Goal: Information Seeking & Learning: Find specific fact

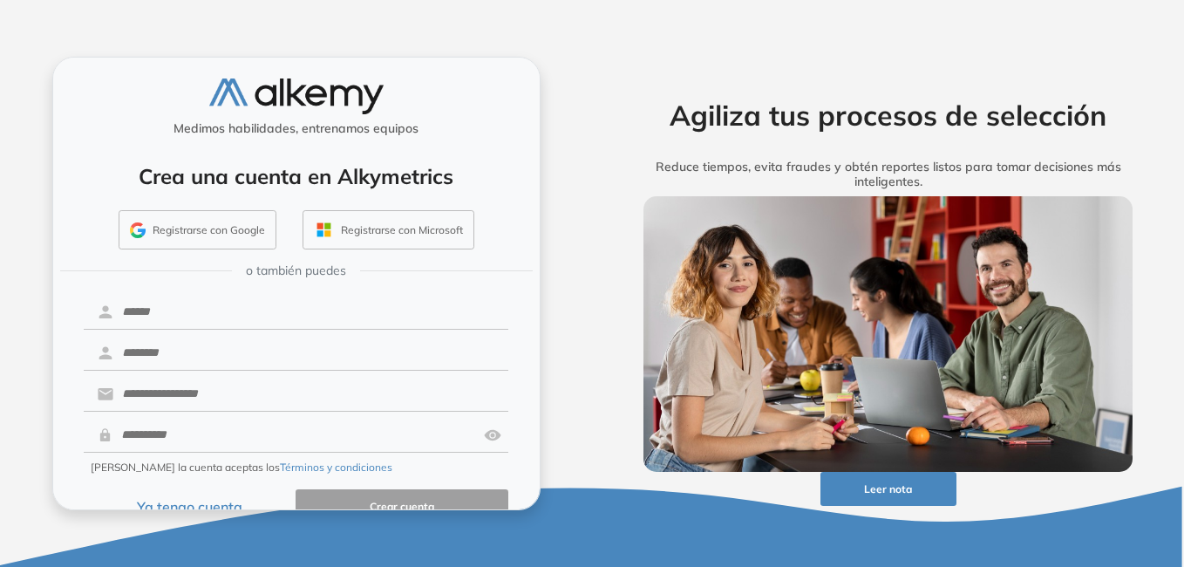
click at [207, 500] on button "Ya tengo cuenta" at bounding box center [190, 506] width 213 height 34
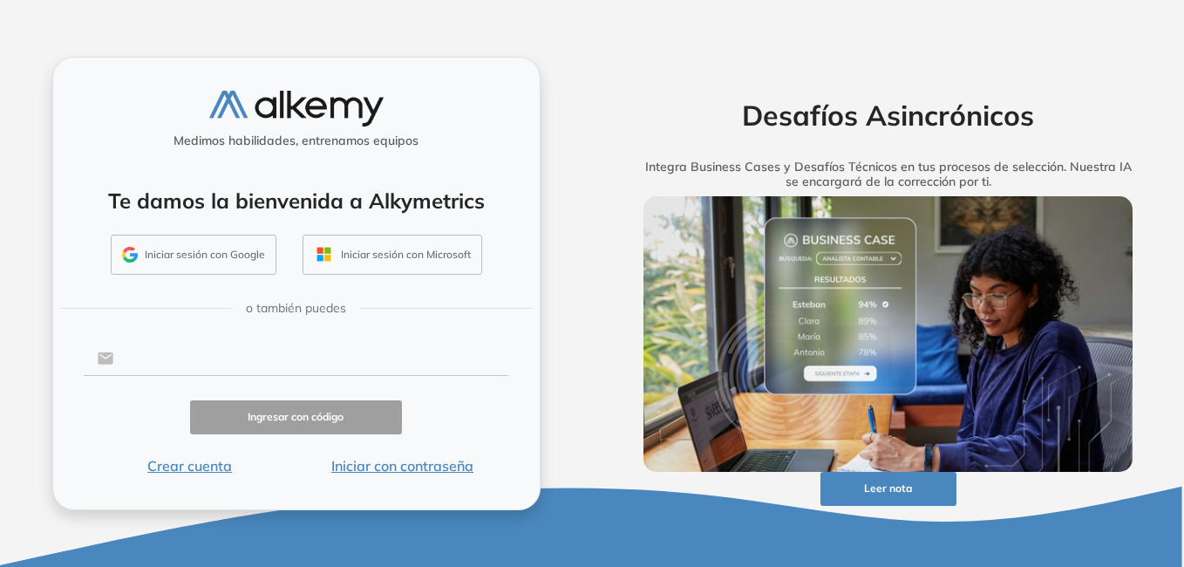
click at [231, 355] on input "text" at bounding box center [310, 358] width 395 height 33
type input "**********"
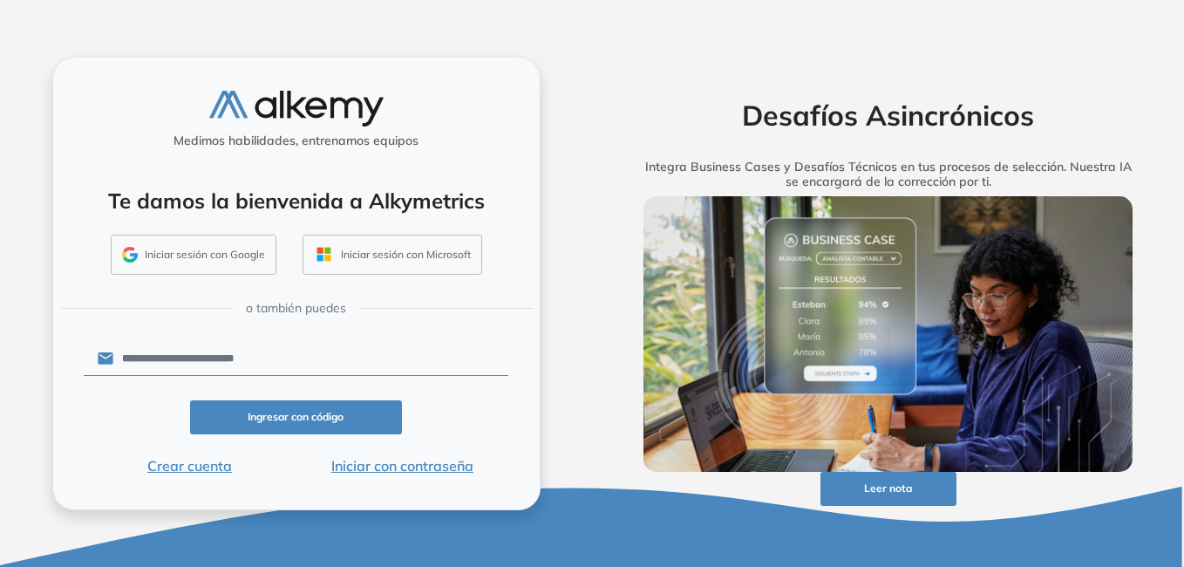
click at [377, 466] on button "Iniciar con contraseña" at bounding box center [402, 465] width 213 height 21
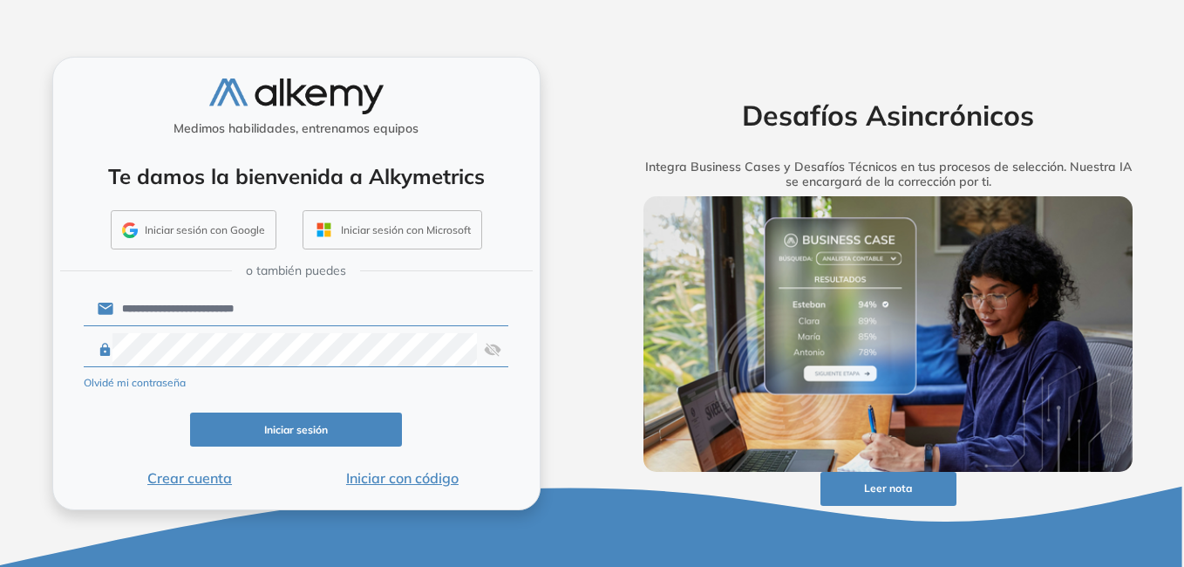
click at [497, 350] on img at bounding box center [492, 349] width 17 height 33
click at [328, 434] on button "Iniciar sesión" at bounding box center [296, 429] width 213 height 34
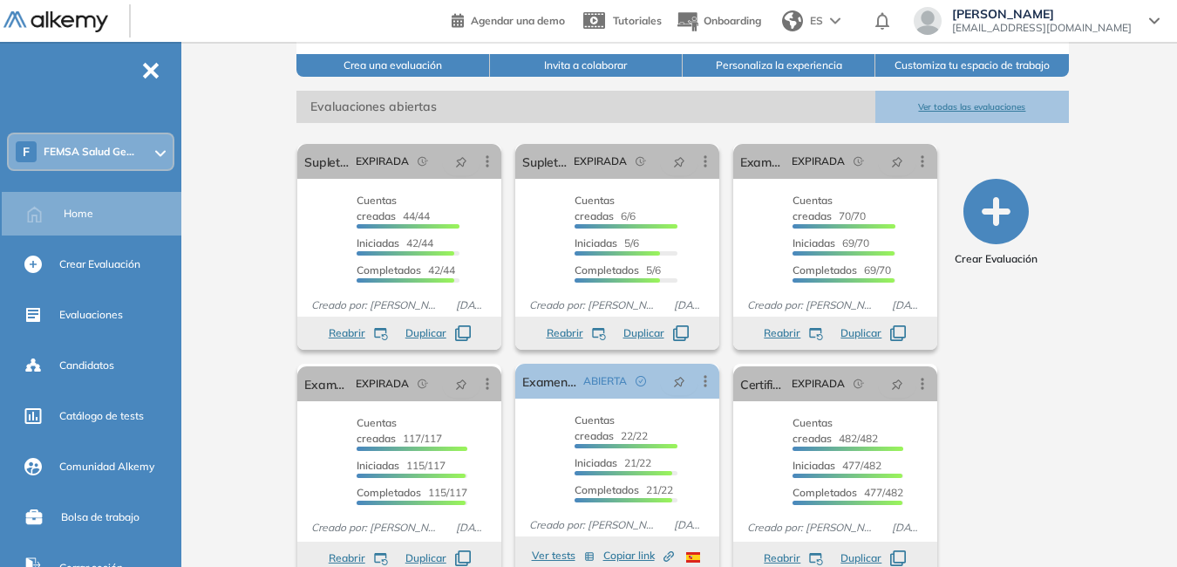
scroll to position [244, 0]
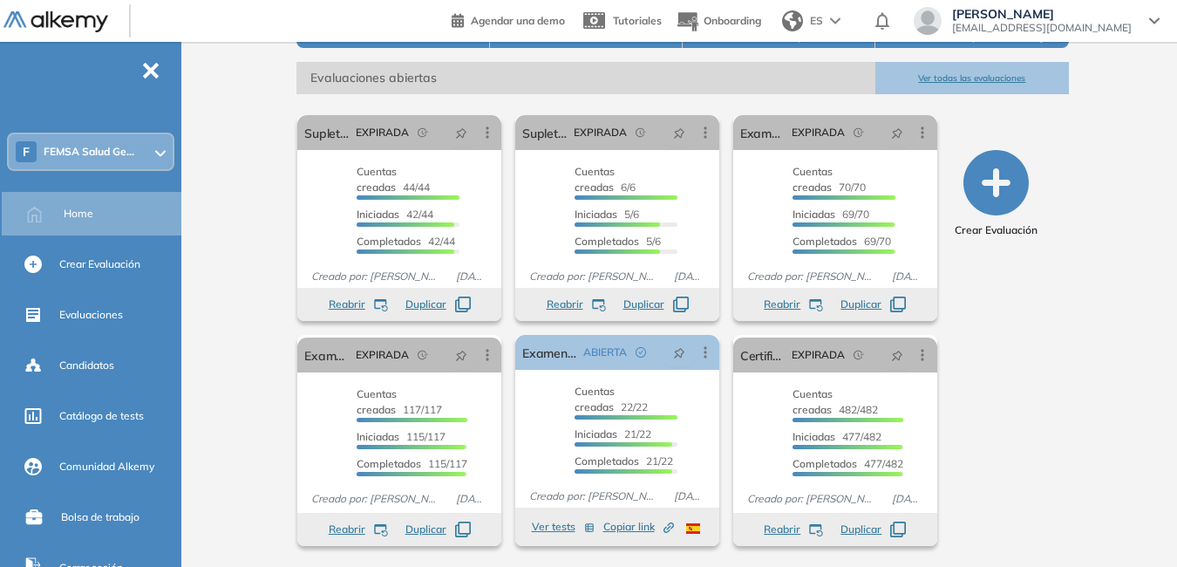
click at [972, 84] on button "Ver todas las evaluaciones" at bounding box center [971, 78] width 193 height 32
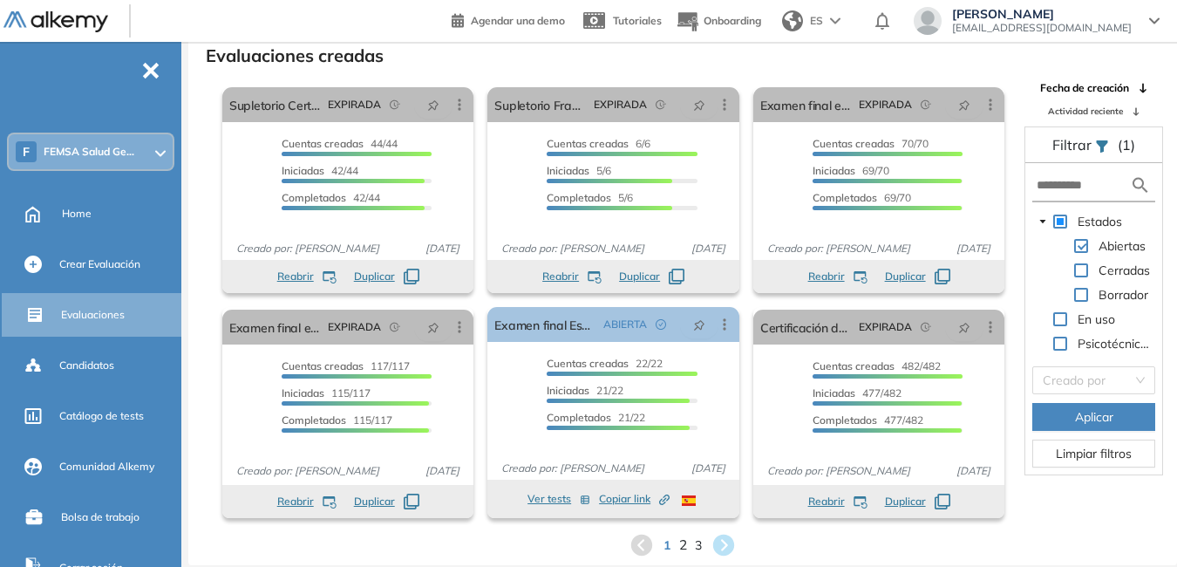
click at [686, 542] on span "2" at bounding box center [683, 544] width 8 height 20
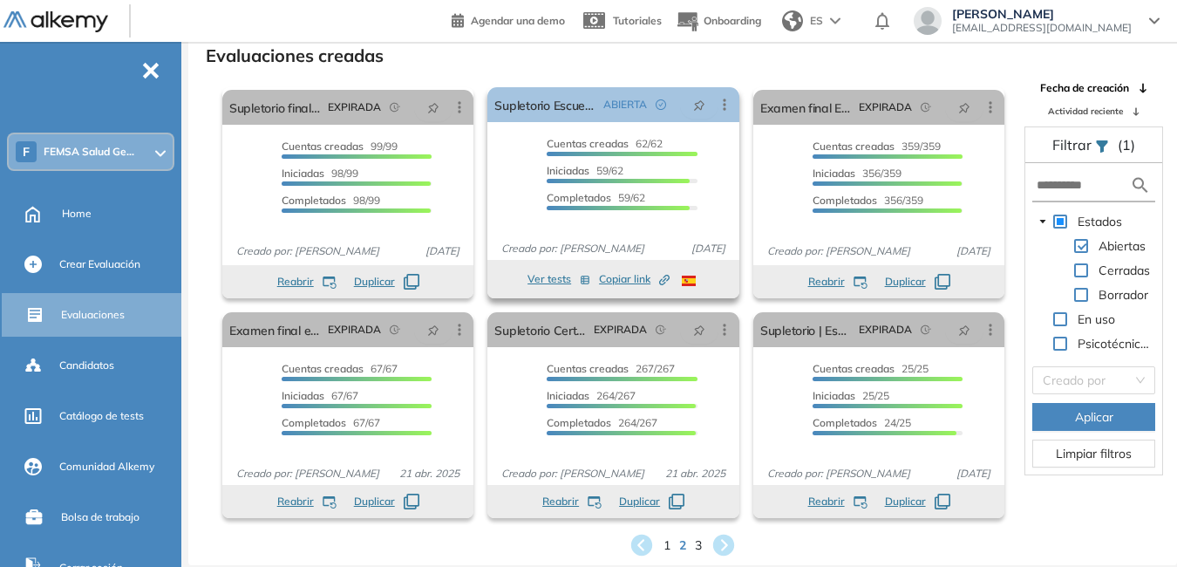
click at [581, 185] on div "Cuentas creadas 62/62 Prefiltrados 0/62 Iniciadas 59/62 Completados 59/62" at bounding box center [622, 176] width 150 height 81
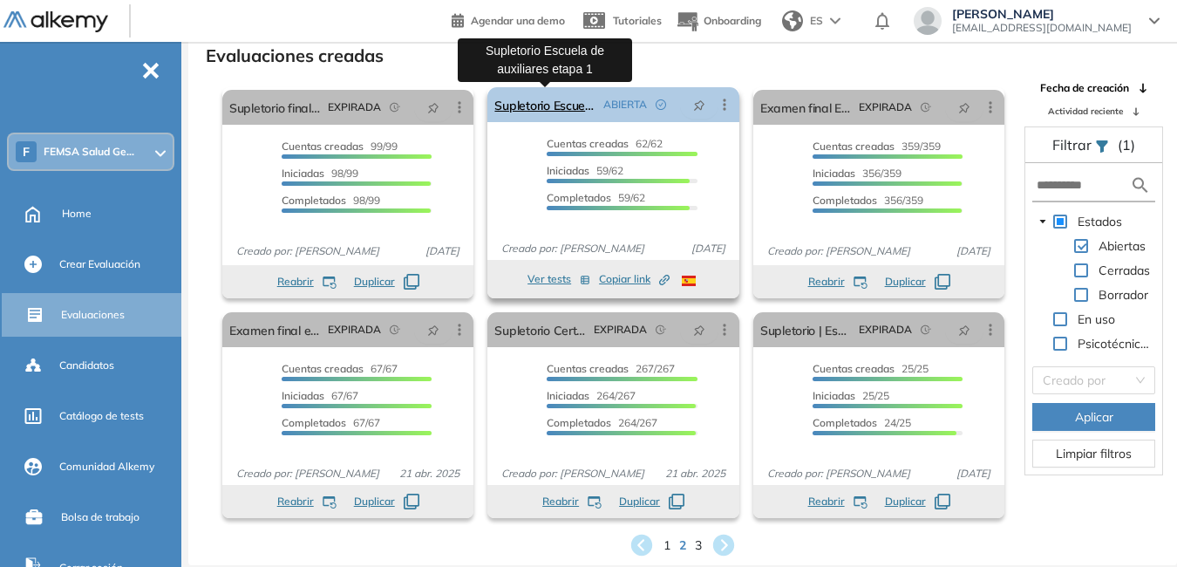
click at [567, 109] on link "Supletorio Escuela de auxiliares etapa 1" at bounding box center [544, 104] width 101 height 35
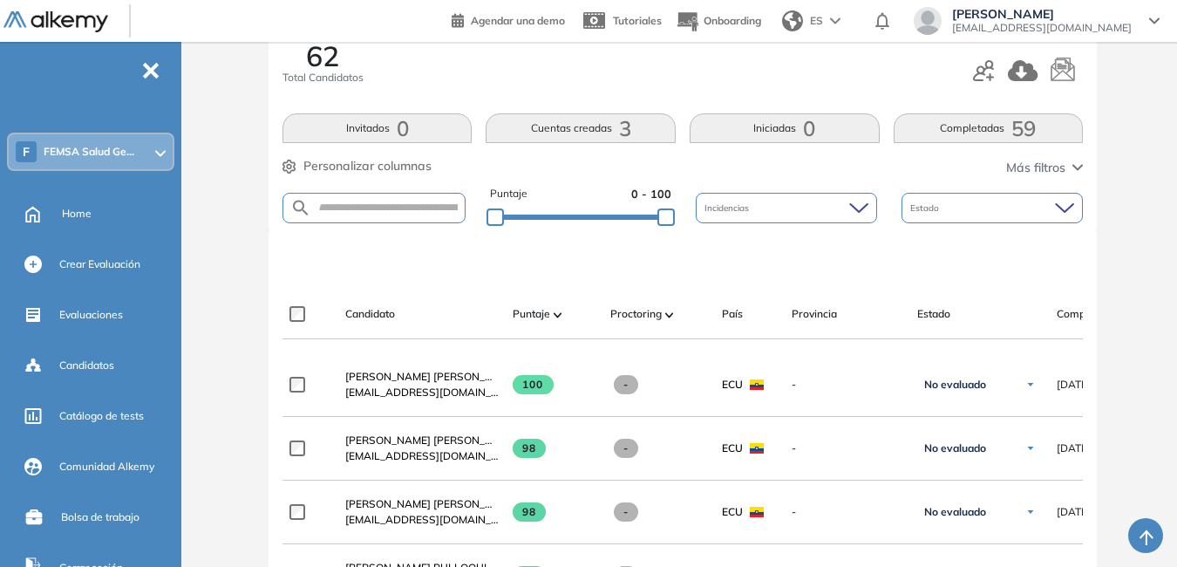
scroll to position [235, 0]
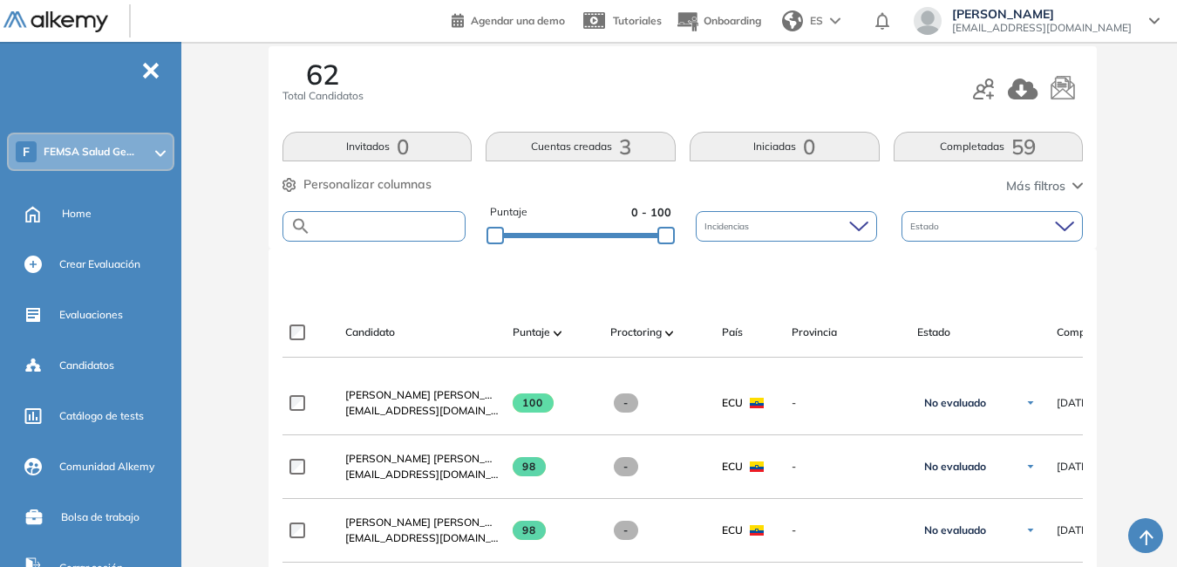
click at [409, 229] on input "text" at bounding box center [387, 226] width 153 height 13
type input "*****"
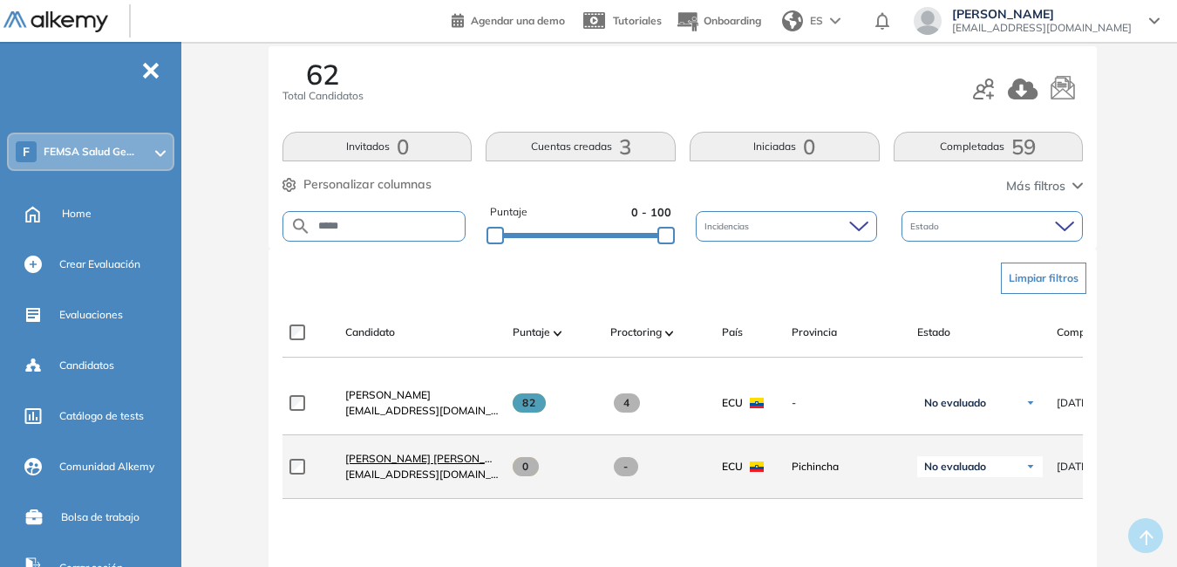
click at [411, 465] on span "Vela Mora Kevin Paul" at bounding box center [431, 458] width 173 height 13
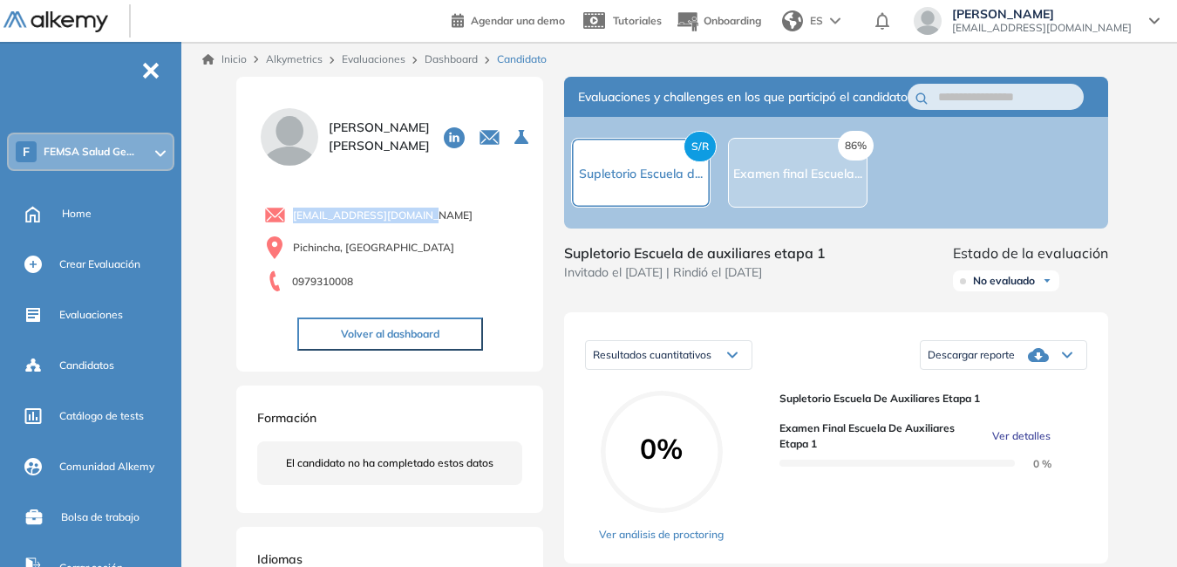
drag, startPoint x: 295, startPoint y: 212, endPoint x: 428, endPoint y: 216, distance: 133.4
click at [428, 216] on div "kevinvela10@outlook.com" at bounding box center [393, 215] width 258 height 22
copy span "kevinvela10@outlook.com"
click at [1152, 21] on icon at bounding box center [1154, 21] width 9 height 4
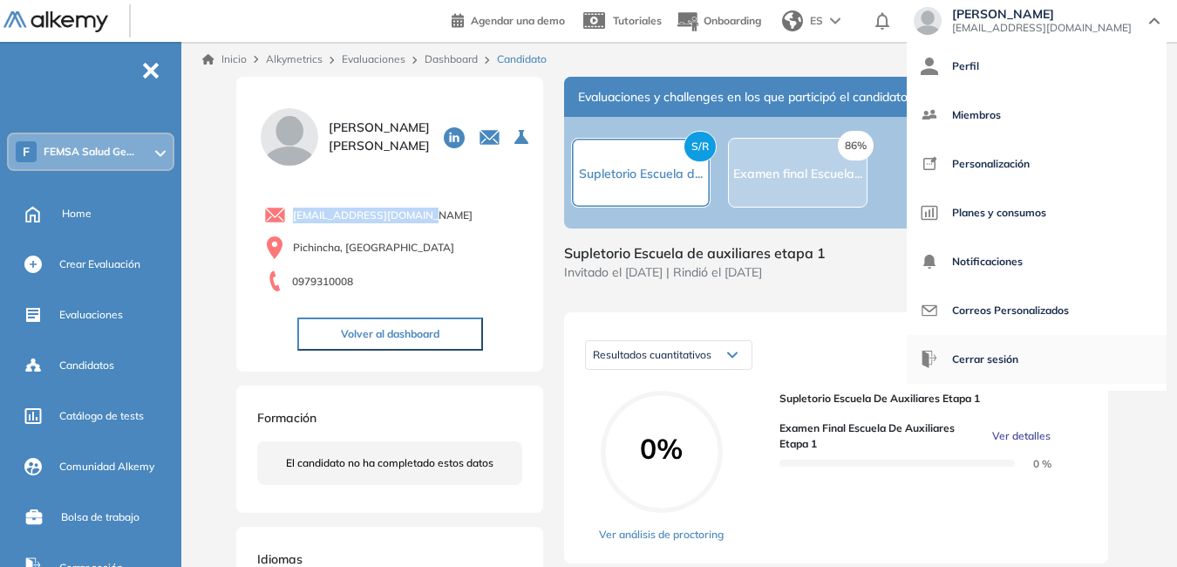
click at [1018, 362] on span "Cerrar sesión" at bounding box center [985, 359] width 66 height 42
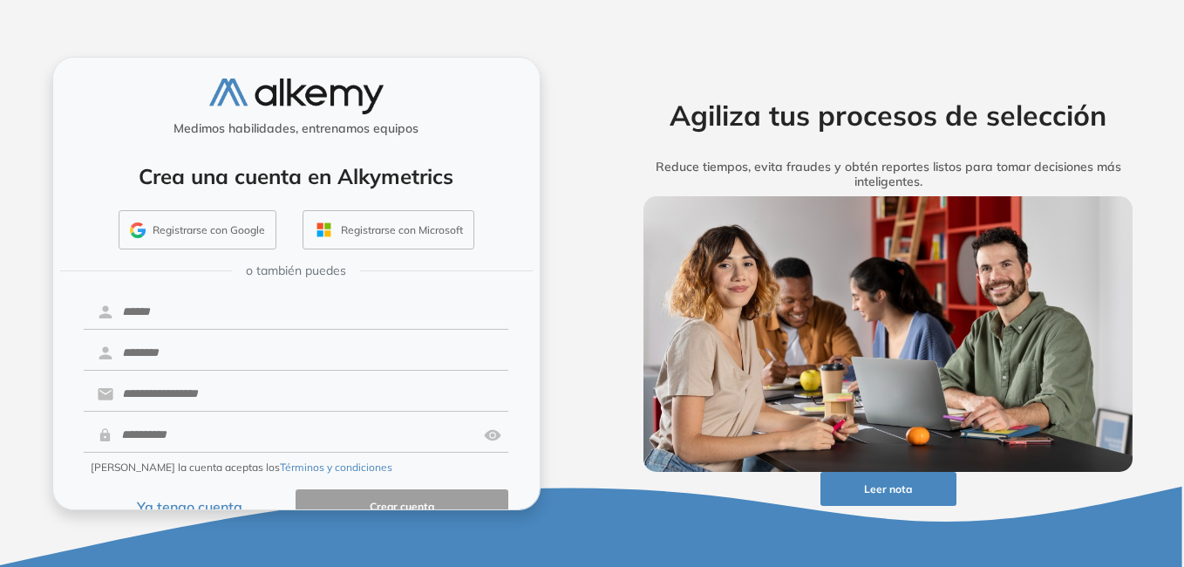
click at [212, 506] on button "Ya tengo cuenta" at bounding box center [190, 506] width 213 height 34
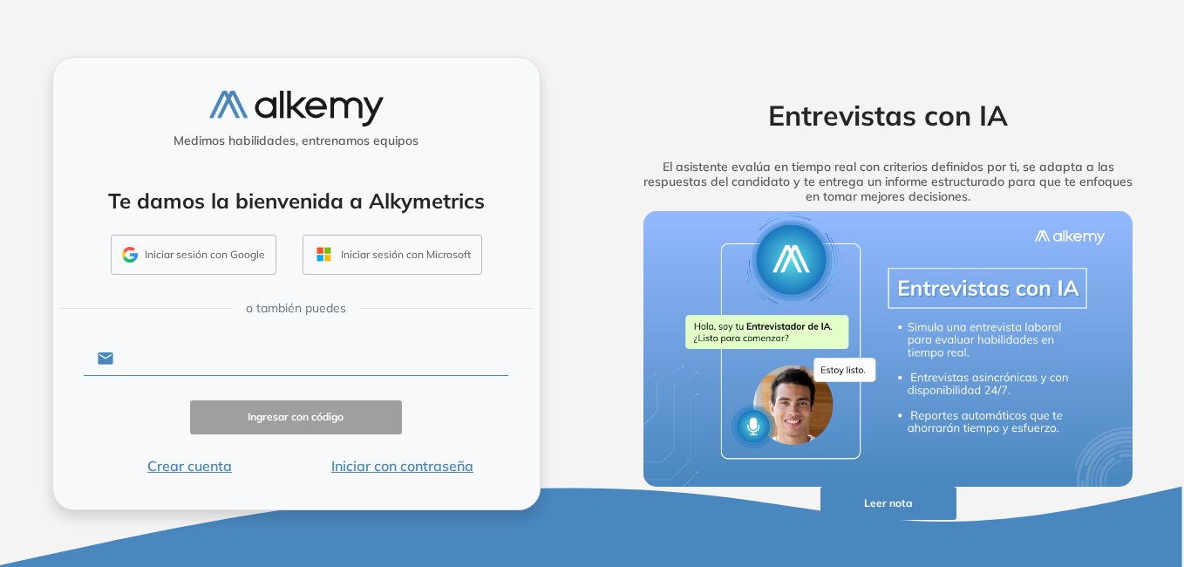
click at [235, 356] on input "text" at bounding box center [310, 358] width 395 height 33
type input "**********"
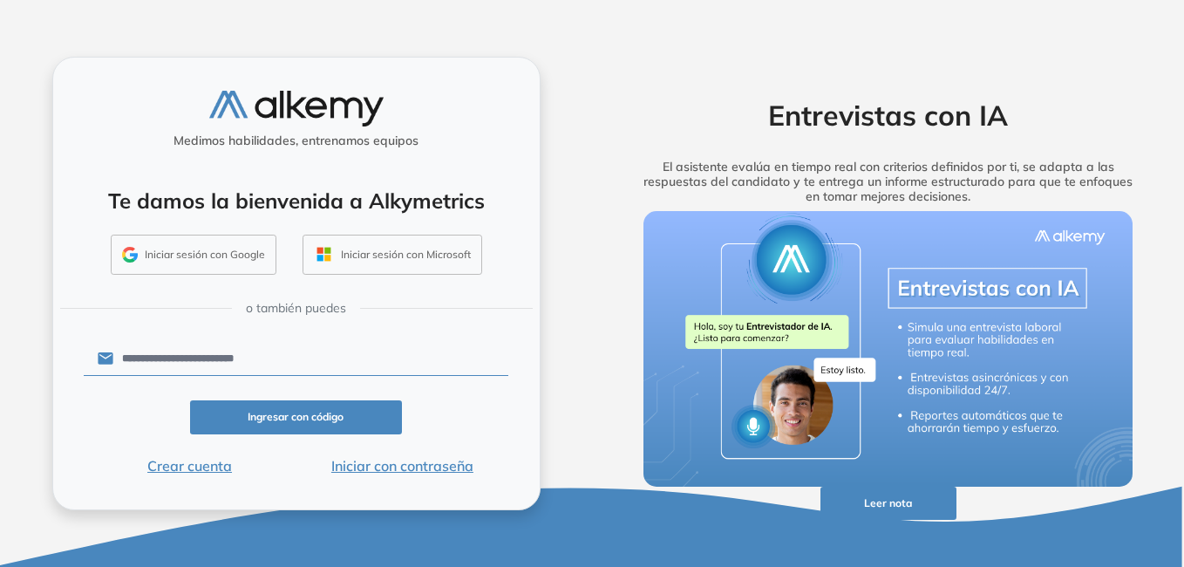
click at [398, 467] on button "Iniciar con contraseña" at bounding box center [402, 465] width 213 height 21
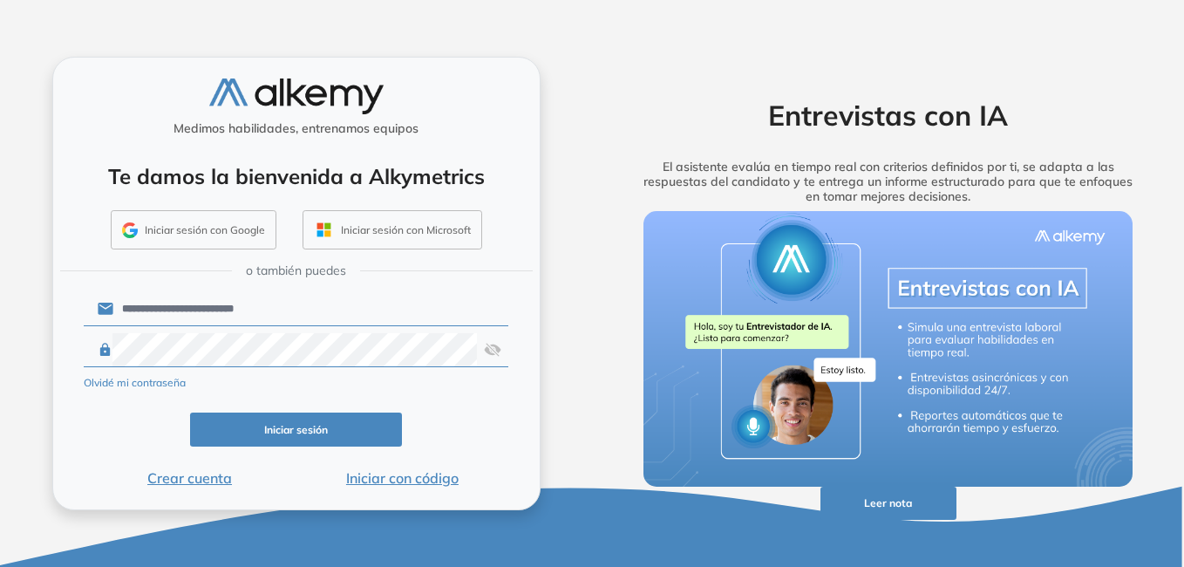
click at [316, 438] on button "Iniciar sesión" at bounding box center [296, 429] width 213 height 34
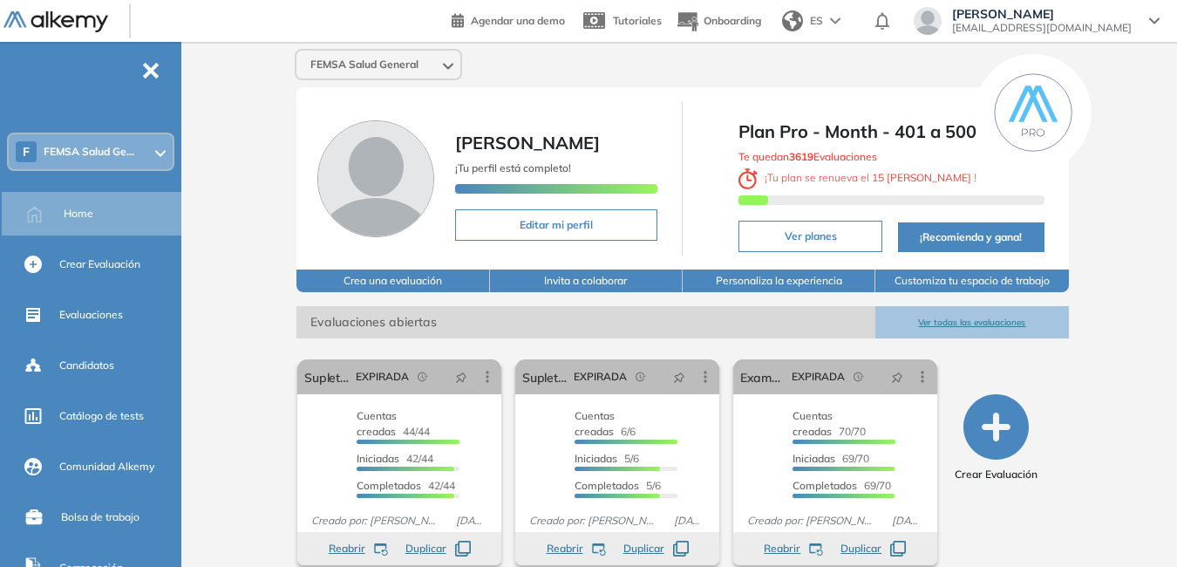
click at [1017, 326] on button "Ver todas las evaluaciones" at bounding box center [971, 322] width 193 height 32
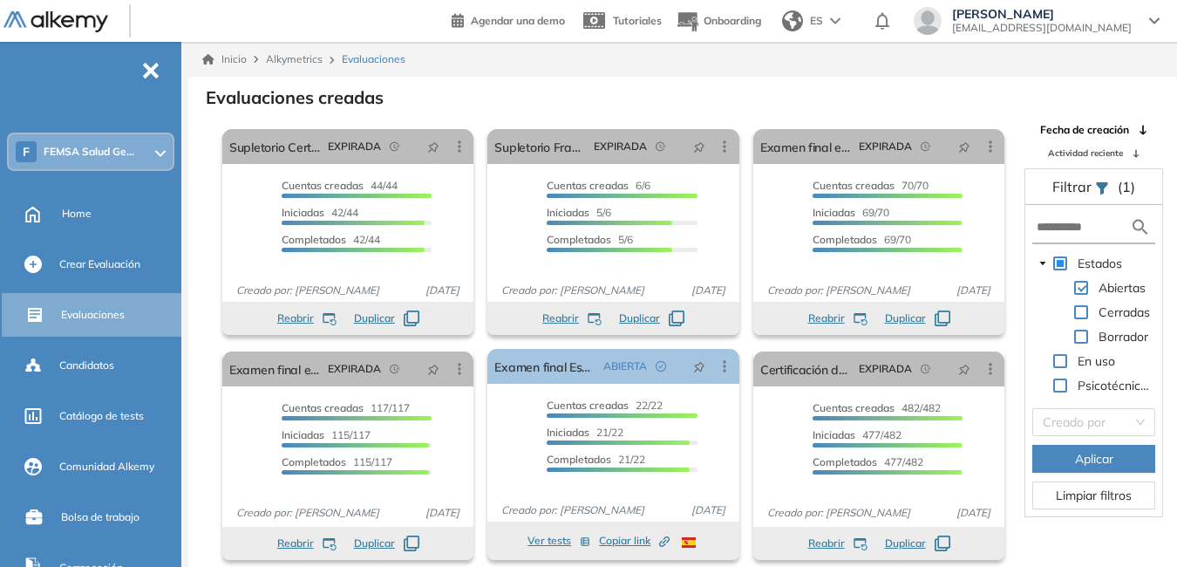
scroll to position [42, 0]
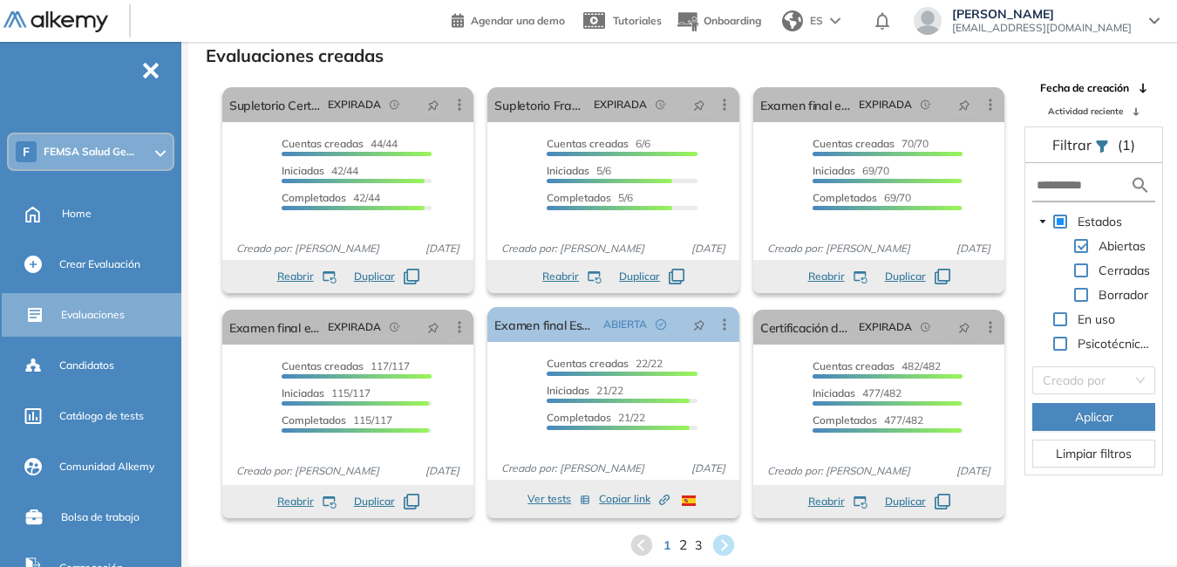
click at [686, 546] on span "2" at bounding box center [683, 544] width 8 height 20
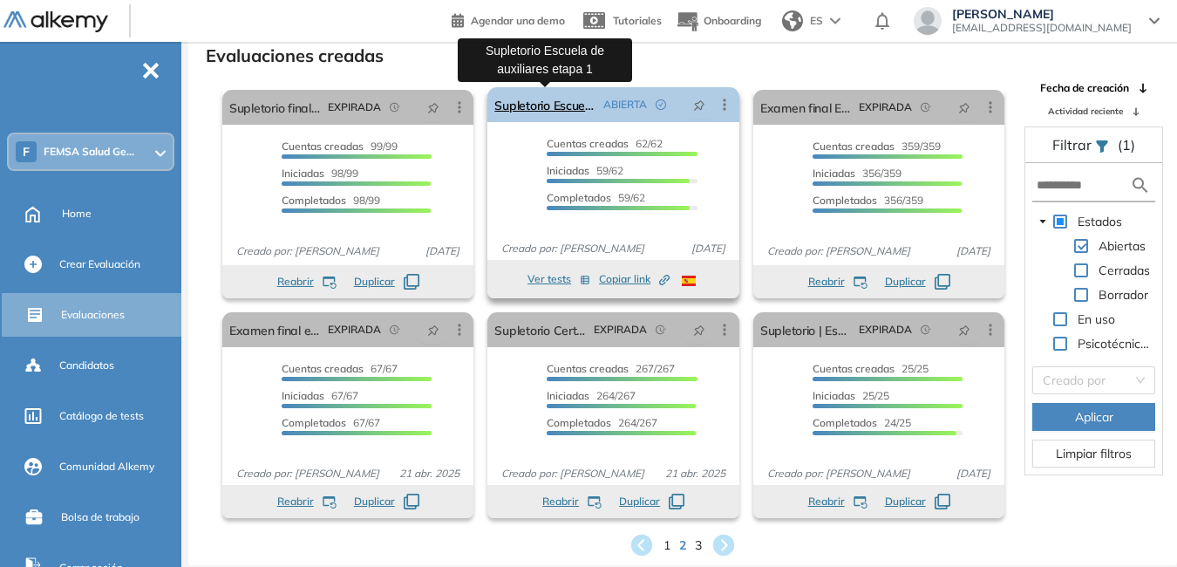
click at [546, 107] on link "Supletorio Escuela de auxiliares etapa 1" at bounding box center [544, 104] width 101 height 35
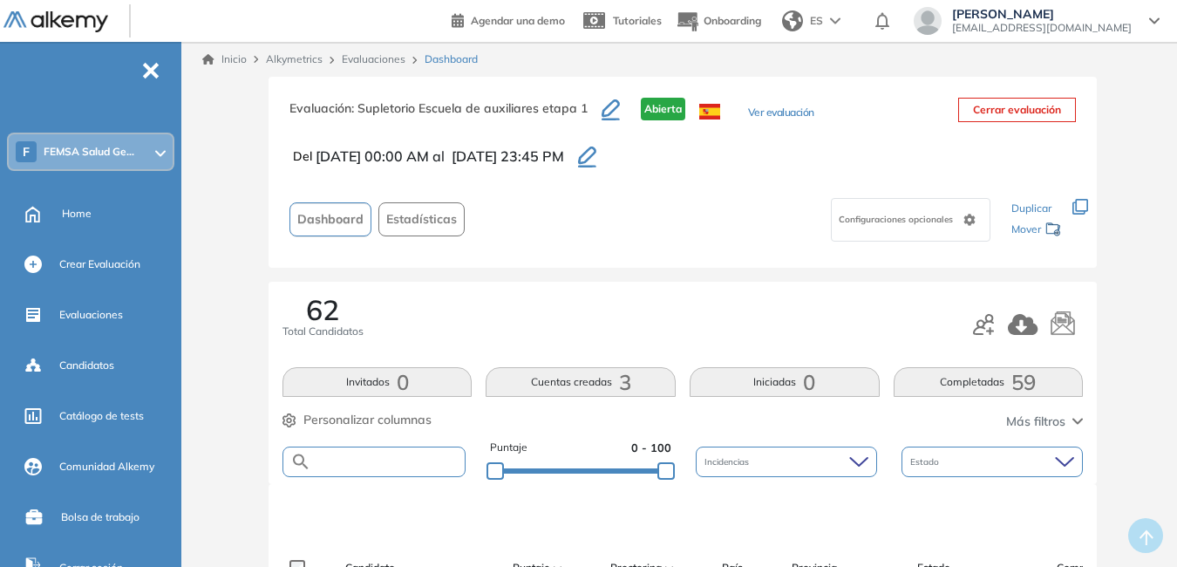
click at [377, 465] on input "text" at bounding box center [387, 461] width 153 height 13
type input "*****"
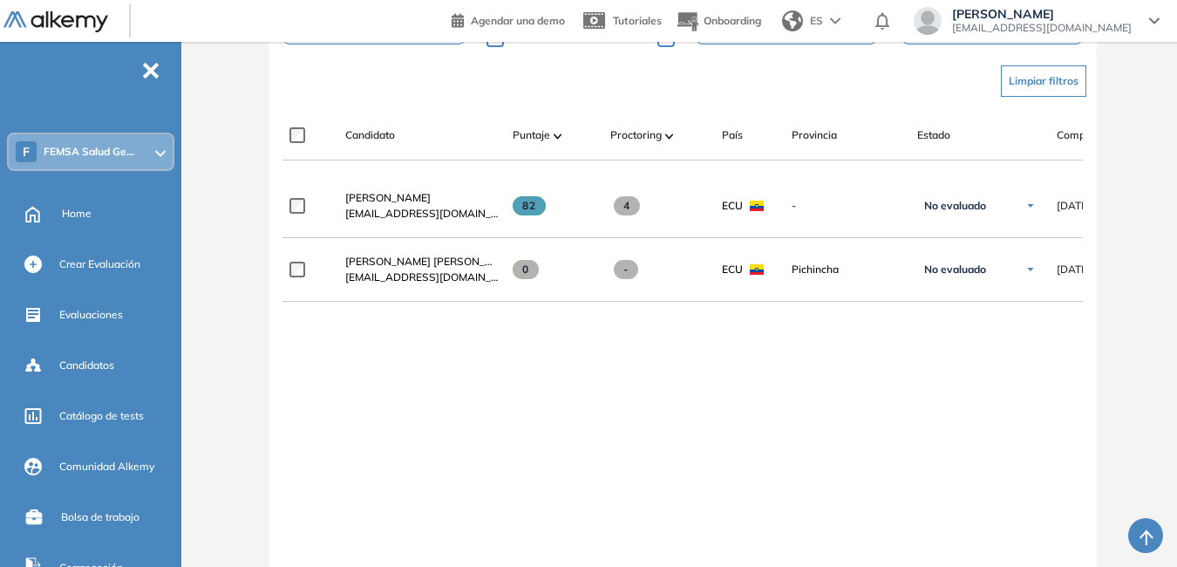
scroll to position [434, 0]
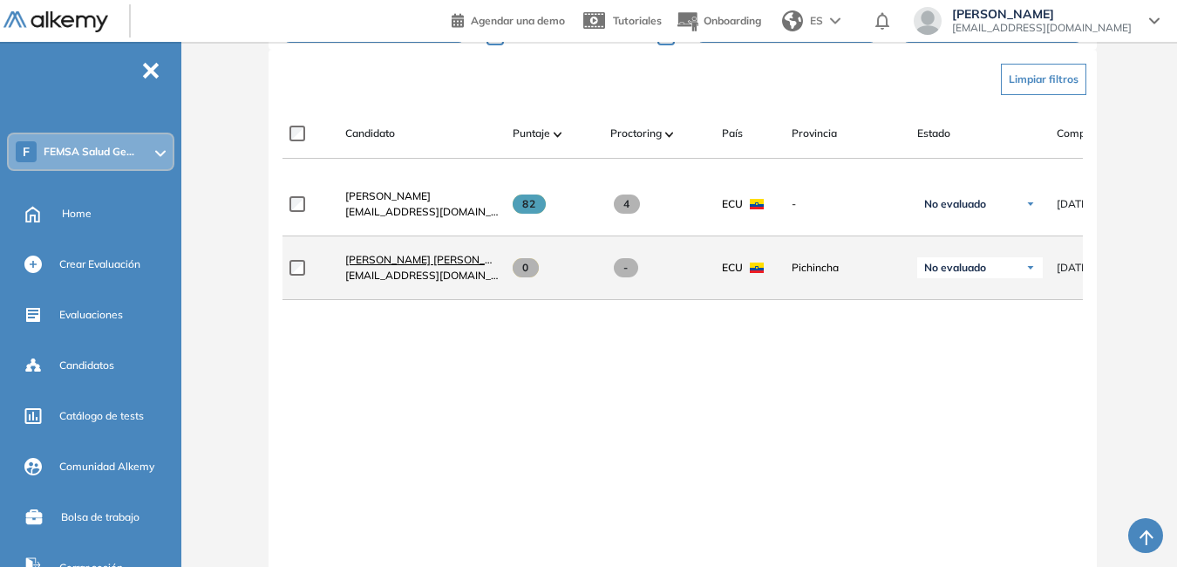
click at [389, 266] on span "Vela Mora Kevin Paul" at bounding box center [431, 259] width 173 height 13
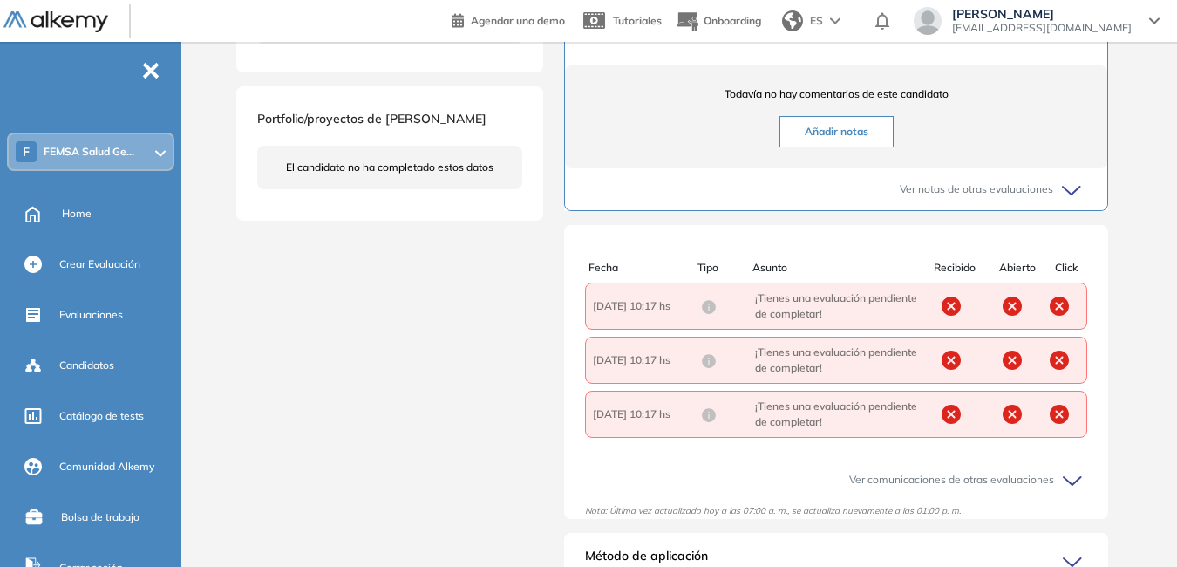
scroll to position [582, 0]
click at [1069, 493] on icon at bounding box center [1075, 480] width 24 height 24
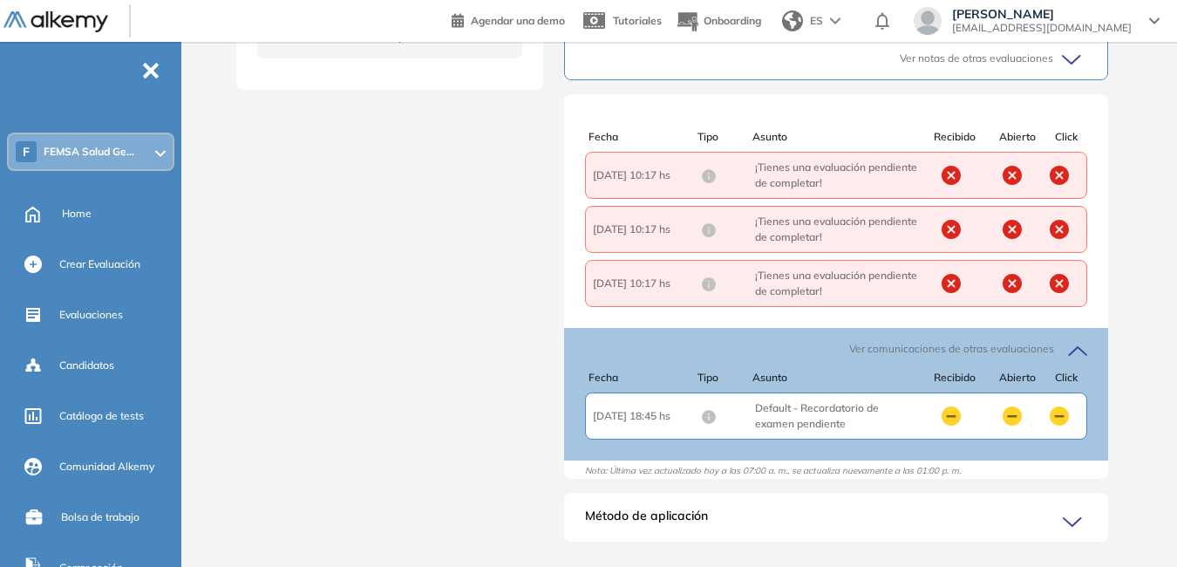
scroll to position [717, 0]
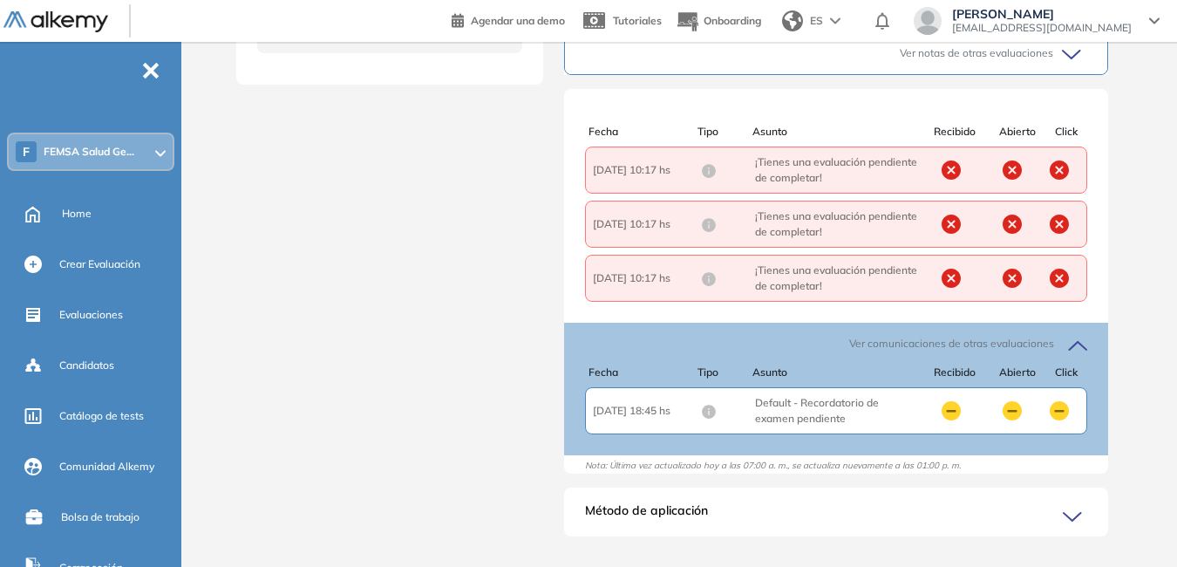
click at [799, 425] on span "Asunto : Default - Recordatorio de examen pendiente" at bounding box center [836, 410] width 162 height 31
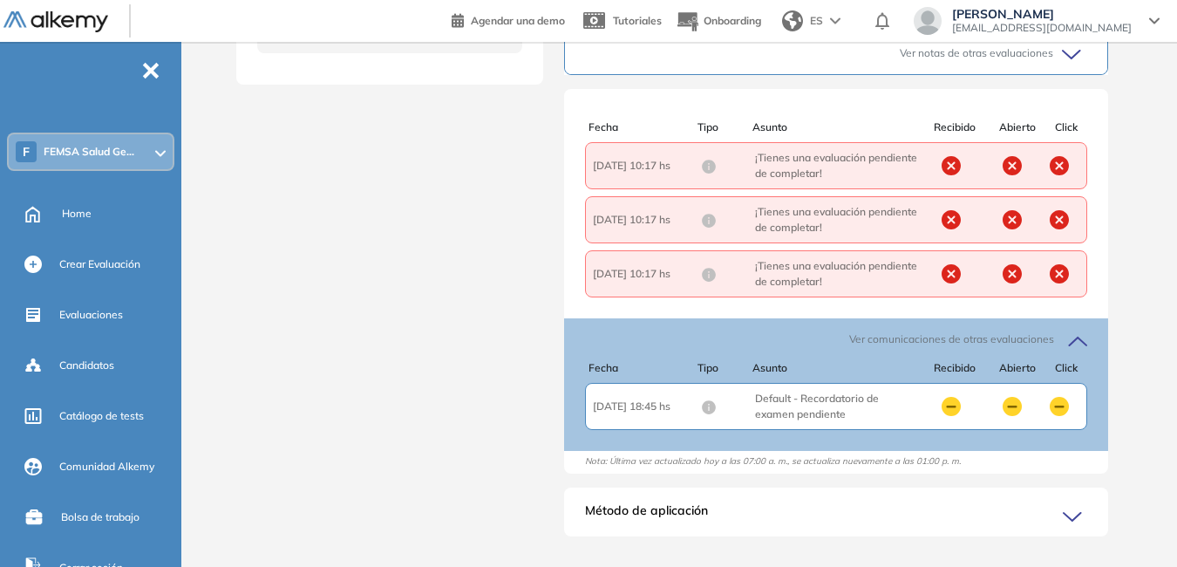
click at [878, 422] on span "Asunto : Default - Recordatorio de examen pendiente" at bounding box center [836, 406] width 162 height 31
click at [946, 416] on circle at bounding box center [950, 406] width 19 height 19
click at [1053, 416] on circle at bounding box center [1059, 406] width 19 height 19
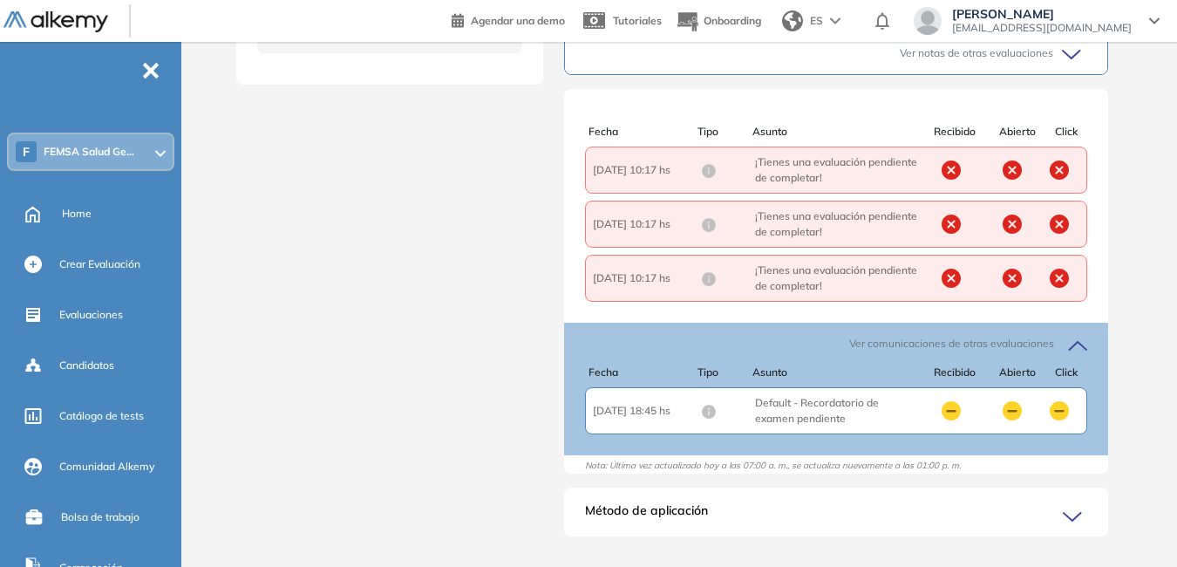
click at [1076, 520] on icon at bounding box center [1072, 517] width 17 height 8
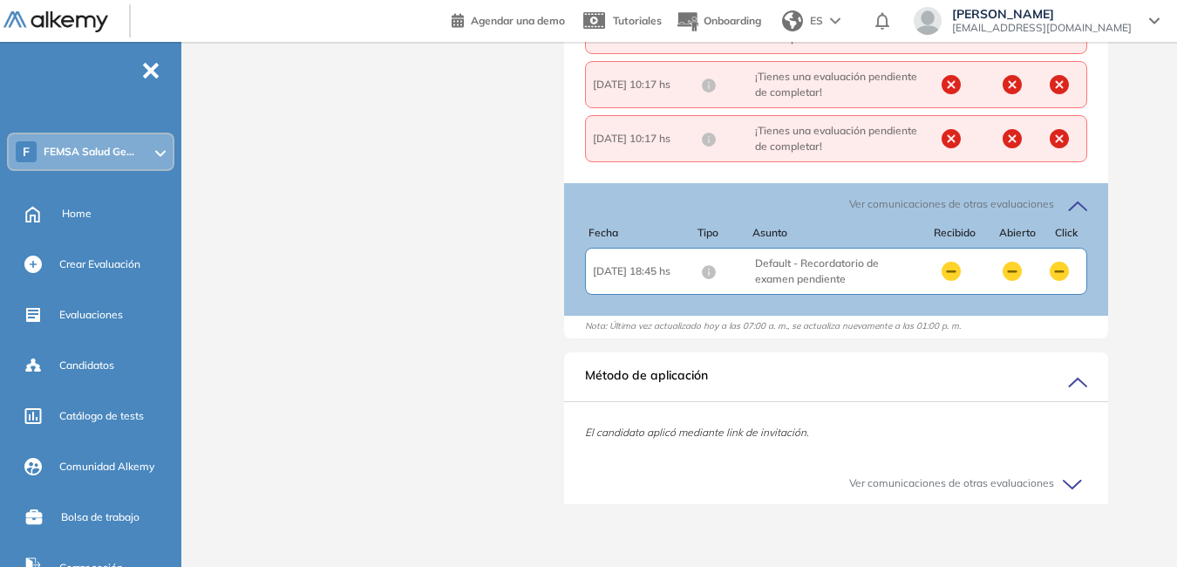
scroll to position [870, 0]
click at [1065, 485] on icon at bounding box center [1075, 484] width 24 height 24
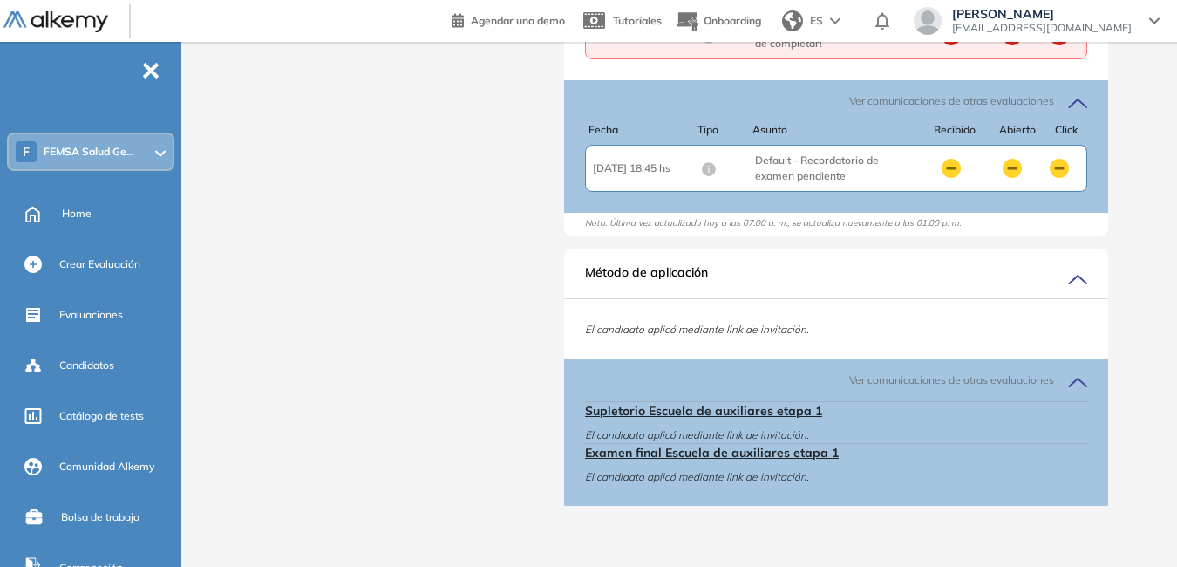
scroll to position [975, 0]
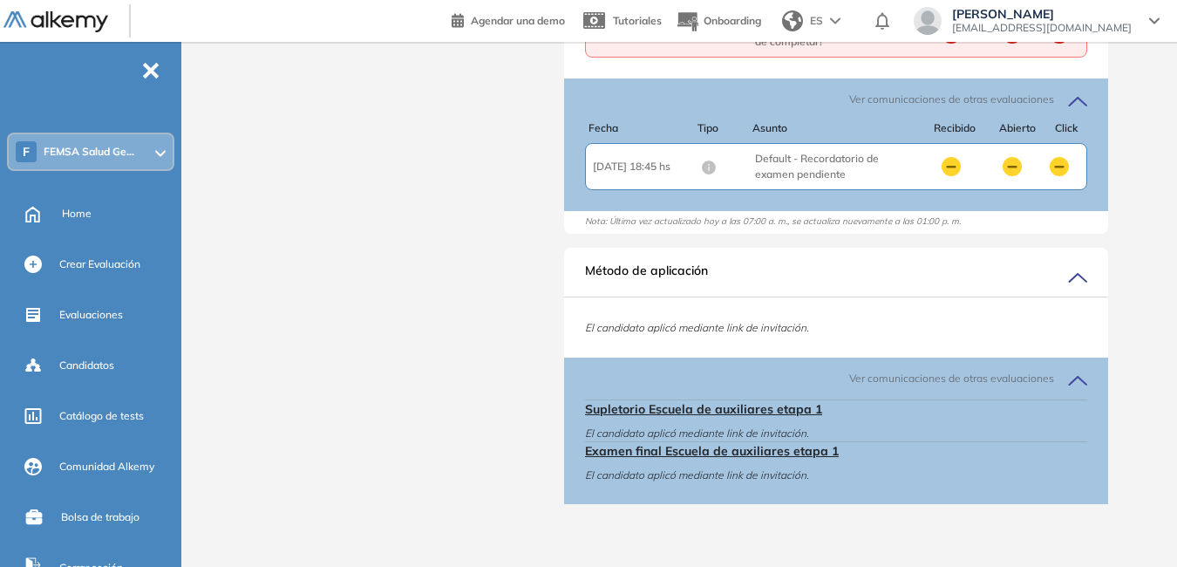
click at [800, 411] on span "Supletorio Escuela de auxiliares etapa 1" at bounding box center [836, 409] width 502 height 18
click at [811, 455] on span "Examen final Escuela de auxiliares etapa 1" at bounding box center [836, 451] width 502 height 18
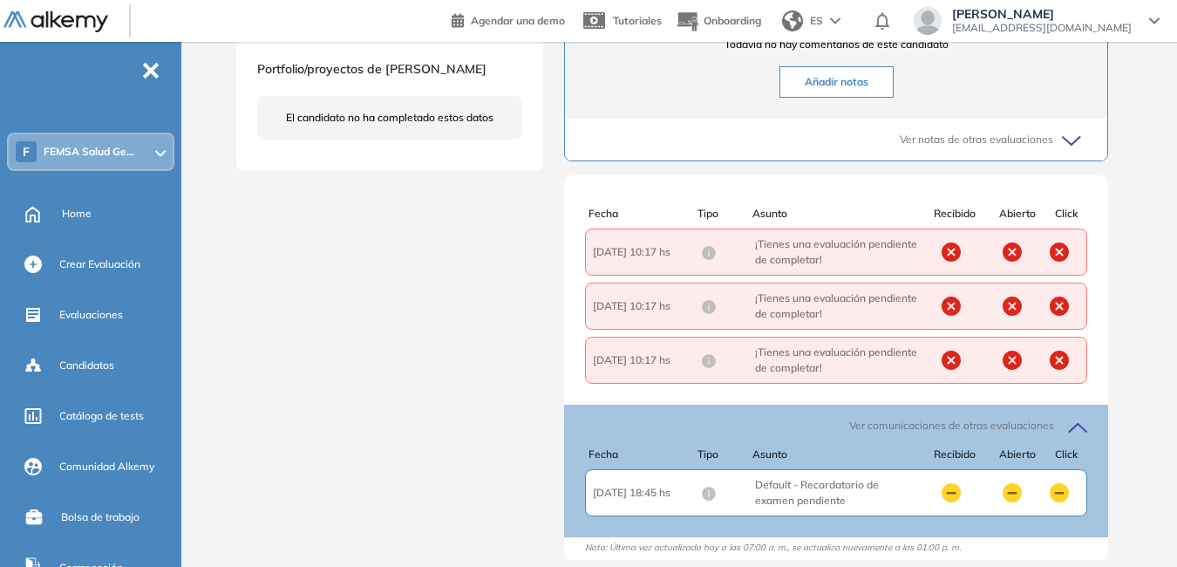
scroll to position [640, 0]
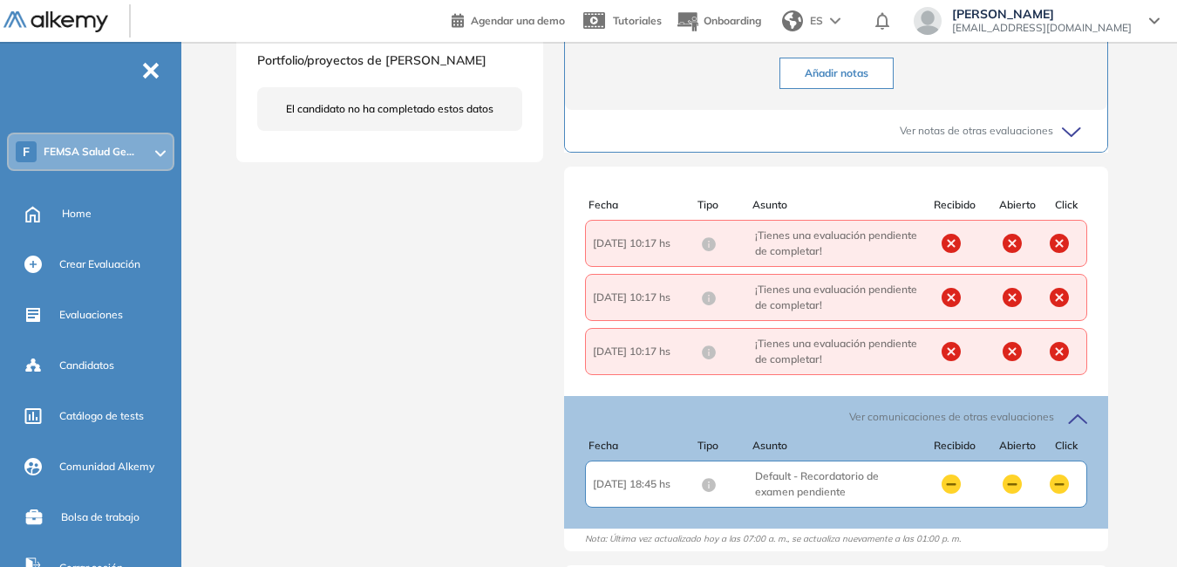
click at [1086, 24] on span "cdlarar@corporaciongpf.com" at bounding box center [1042, 28] width 180 height 14
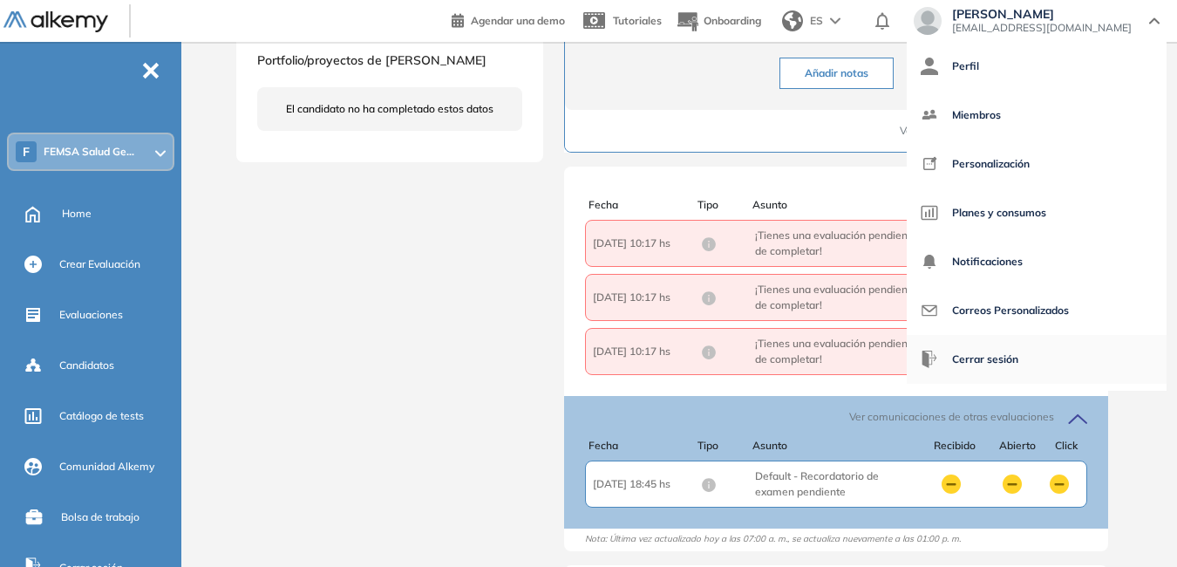
click at [1018, 361] on span "Cerrar sesión" at bounding box center [985, 359] width 66 height 42
